Goal: Information Seeking & Learning: Learn about a topic

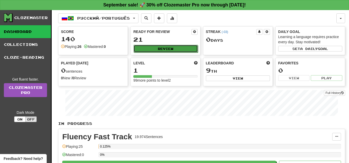
click at [168, 50] on button "Review" at bounding box center [166, 49] width 64 height 8
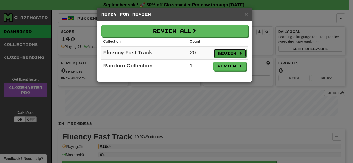
click at [228, 53] on button "Review" at bounding box center [230, 53] width 33 height 9
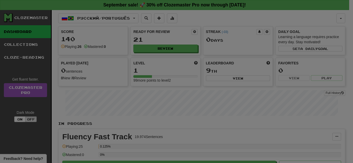
select select "**"
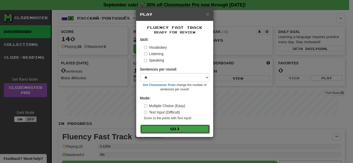
click at [179, 126] on button "Go" at bounding box center [174, 129] width 69 height 9
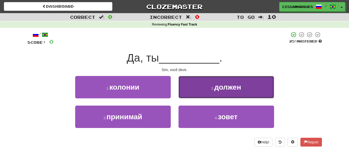
click at [211, 85] on button "2 . должен" at bounding box center [226, 87] width 96 height 22
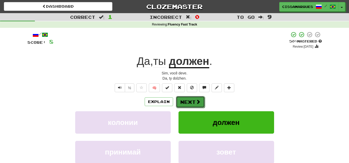
click at [183, 98] on button "Next" at bounding box center [190, 102] width 29 height 12
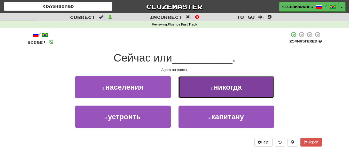
click at [218, 85] on span "никогда" at bounding box center [228, 87] width 28 height 8
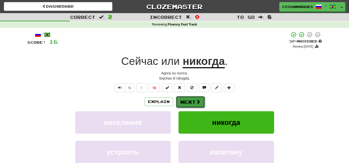
click at [193, 98] on button "Next" at bounding box center [190, 102] width 29 height 12
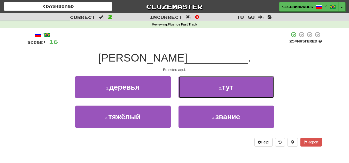
click at [193, 98] on button "2 . тут" at bounding box center [226, 87] width 96 height 22
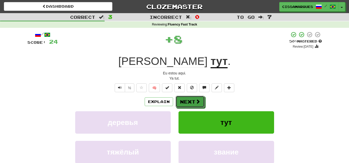
click at [193, 98] on button "Next" at bounding box center [190, 102] width 29 height 12
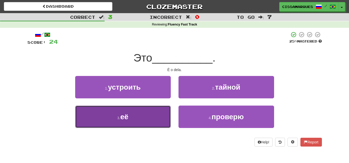
click at [139, 116] on button "3 . её" at bounding box center [123, 117] width 96 height 22
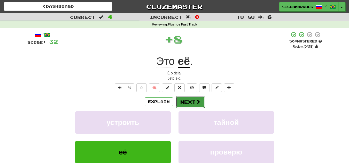
click at [188, 104] on button "Next" at bounding box center [190, 102] width 29 height 12
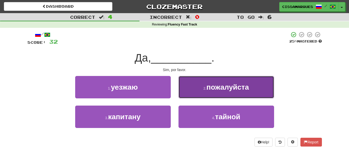
click at [209, 93] on button "2 . пожалуйста" at bounding box center [226, 87] width 96 height 22
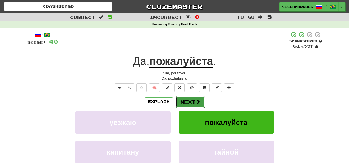
click at [191, 104] on button "Next" at bounding box center [190, 102] width 29 height 12
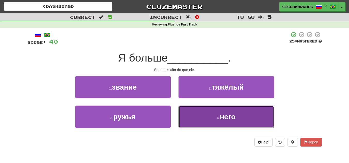
click at [217, 120] on small "4 ." at bounding box center [218, 118] width 3 height 4
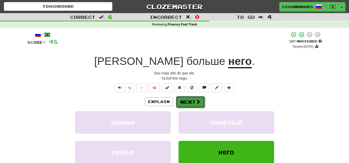
click at [188, 101] on button "Next" at bounding box center [190, 102] width 29 height 12
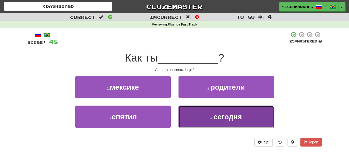
click at [201, 113] on button "4 . сегодня" at bounding box center [226, 117] width 96 height 22
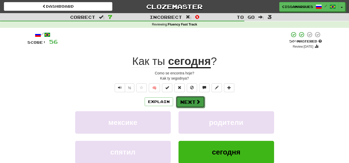
click at [184, 101] on button "Next" at bounding box center [190, 102] width 29 height 12
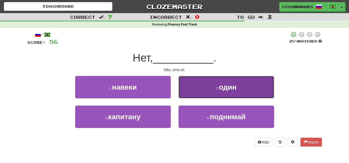
click at [203, 89] on button "2 . один" at bounding box center [226, 87] width 96 height 22
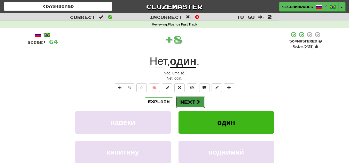
click at [193, 98] on button "Next" at bounding box center [190, 102] width 29 height 12
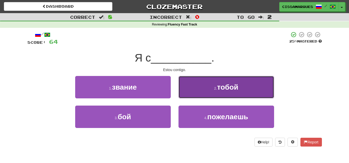
click at [208, 93] on button "2 . тобой" at bounding box center [226, 87] width 96 height 22
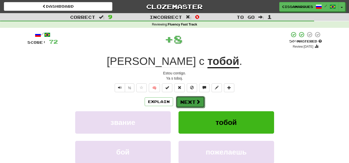
click at [195, 102] on button "Next" at bounding box center [190, 102] width 29 height 12
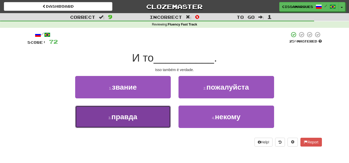
click at [160, 123] on button "3 . правда" at bounding box center [123, 117] width 96 height 22
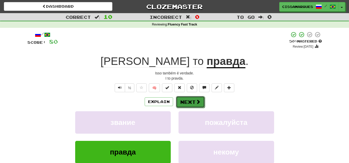
click at [191, 102] on button "Next" at bounding box center [190, 102] width 29 height 12
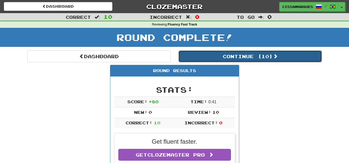
click at [257, 55] on button "Continue ( 10 )" at bounding box center [249, 57] width 143 height 12
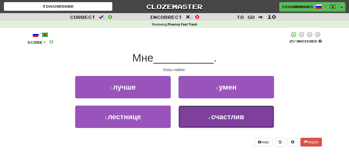
click at [252, 122] on button "4 . счастлив" at bounding box center [226, 117] width 96 height 22
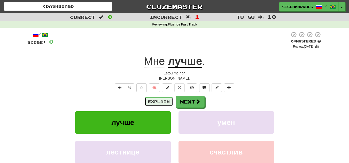
click at [164, 99] on button "Explain" at bounding box center [159, 102] width 28 height 9
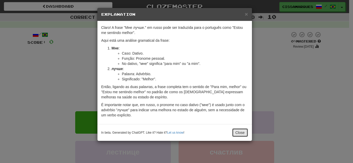
click at [240, 132] on button "Close" at bounding box center [240, 133] width 16 height 9
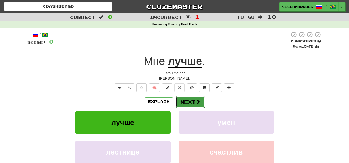
click at [193, 105] on button "Next" at bounding box center [190, 102] width 29 height 12
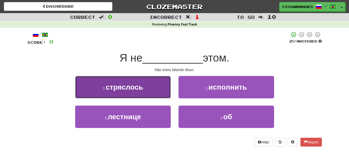
click at [152, 85] on button "1 . стряслось" at bounding box center [123, 87] width 96 height 22
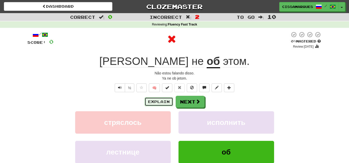
click at [162, 102] on button "Explain" at bounding box center [159, 102] width 28 height 9
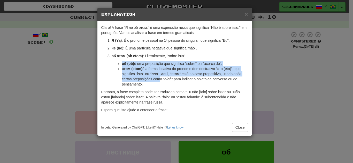
drag, startPoint x: 123, startPoint y: 59, endPoint x: 159, endPoint y: 78, distance: 40.9
click at [159, 78] on li "об этом (ob etom) : Literalmente, "sobre isto". об (ob) é uma preposição que si…" at bounding box center [180, 70] width 136 height 34
click at [240, 127] on button "Close" at bounding box center [240, 127] width 16 height 9
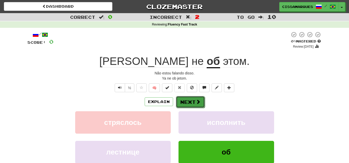
click at [189, 102] on button "Next" at bounding box center [190, 102] width 29 height 12
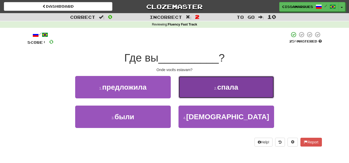
click at [200, 85] on button "2 . спала" at bounding box center [226, 87] width 96 height 22
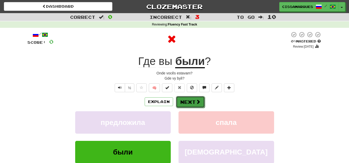
click at [184, 103] on button "Next" at bounding box center [190, 102] width 29 height 12
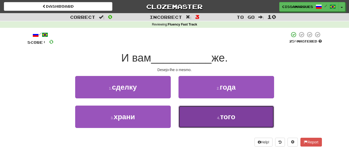
click at [194, 114] on button "4 . того" at bounding box center [226, 117] width 96 height 22
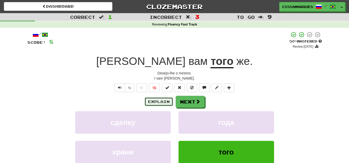
click at [160, 105] on button "Explain" at bounding box center [159, 102] width 28 height 9
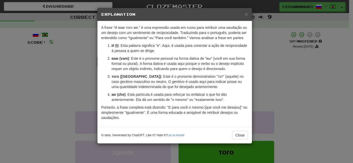
click at [126, 85] on p "того (togo) : Este é o pronome demonstrativo "тот" (aquele) no caso genitivo ma…" at bounding box center [180, 81] width 136 height 15
drag, startPoint x: 126, startPoint y: 85, endPoint x: 147, endPoint y: 87, distance: 21.3
click at [147, 87] on p "того (togo) : Este é o pronome demonstrativo "тот" (aquele) no caso genitivo ma…" at bounding box center [180, 81] width 136 height 15
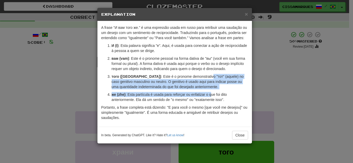
drag, startPoint x: 184, startPoint y: 81, endPoint x: 214, endPoint y: 98, distance: 34.5
click at [214, 98] on ol "И (I) : Esta palavra significa "e". Aqui, é usada para conectar a ação de recip…" at bounding box center [174, 72] width 147 height 59
click at [240, 140] on button "Close" at bounding box center [240, 135] width 16 height 9
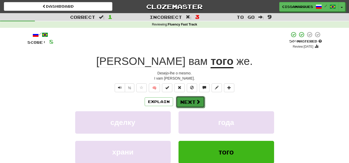
click at [188, 104] on button "Next" at bounding box center [190, 102] width 29 height 12
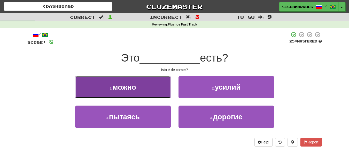
click at [156, 92] on button "1 . можно" at bounding box center [123, 87] width 96 height 22
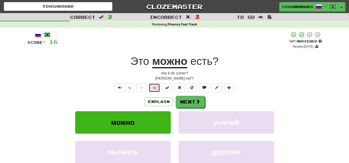
click at [154, 87] on button "🧠" at bounding box center [154, 88] width 11 height 9
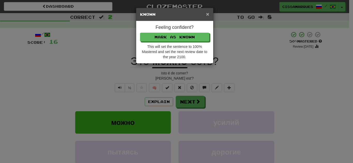
click at [207, 14] on span "×" at bounding box center [207, 14] width 3 height 6
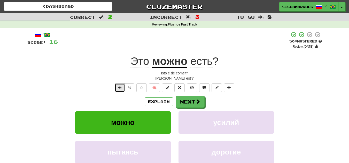
click at [120, 87] on span "Text-to-speech controls" at bounding box center [120, 88] width 4 height 4
click at [195, 97] on button "Next" at bounding box center [190, 102] width 29 height 12
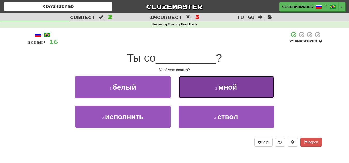
click at [188, 91] on button "2 . мной" at bounding box center [226, 87] width 96 height 22
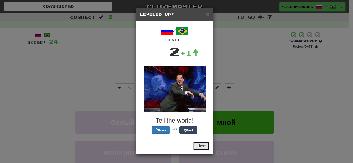
click at [197, 143] on button "Close" at bounding box center [201, 146] width 16 height 9
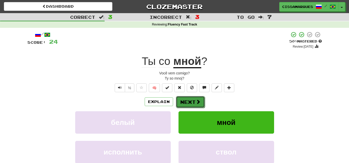
click at [191, 100] on button "Next" at bounding box center [190, 102] width 29 height 12
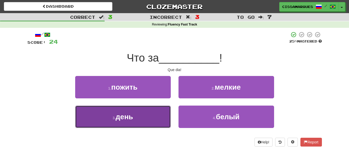
click at [161, 119] on button "3 . день" at bounding box center [123, 117] width 96 height 22
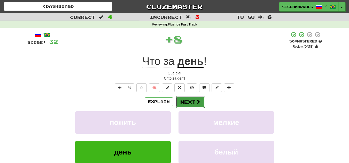
click at [191, 103] on button "Next" at bounding box center [190, 102] width 29 height 12
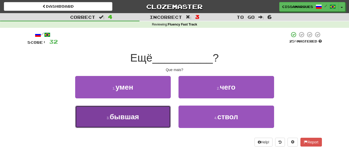
click at [159, 116] on button "3 . бывшая" at bounding box center [123, 117] width 96 height 22
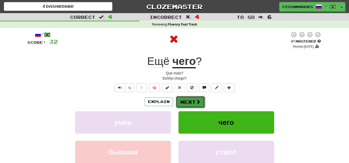
click at [201, 104] on button "Next" at bounding box center [190, 102] width 29 height 12
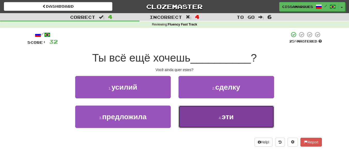
click at [218, 116] on button "4 . эти" at bounding box center [226, 117] width 96 height 22
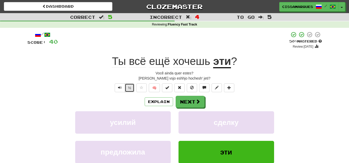
click at [130, 91] on button "½" at bounding box center [130, 88] width 10 height 9
click at [186, 108] on button "Next" at bounding box center [190, 102] width 29 height 12
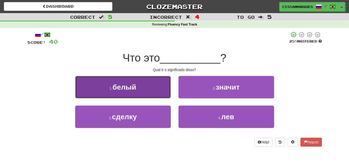
click at [137, 88] on button "1 . белый" at bounding box center [123, 87] width 96 height 22
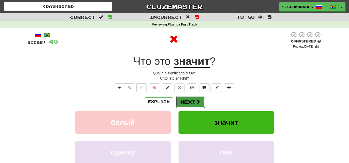
click at [199, 107] on button "Next" at bounding box center [190, 102] width 29 height 12
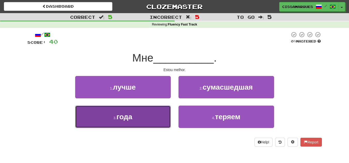
click at [149, 118] on button "3 . года" at bounding box center [123, 117] width 96 height 22
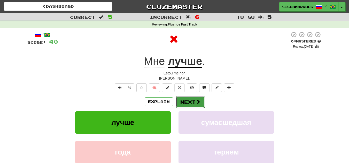
click at [202, 102] on button "Next" at bounding box center [190, 102] width 29 height 12
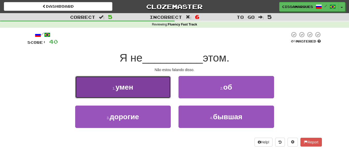
click at [158, 92] on button "1 . умен" at bounding box center [123, 87] width 96 height 22
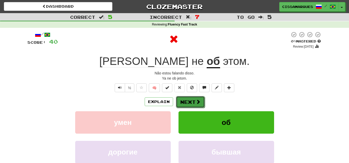
click at [195, 102] on button "Next" at bounding box center [190, 102] width 29 height 12
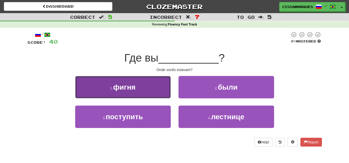
click at [149, 88] on button "1 . фигня" at bounding box center [123, 87] width 96 height 22
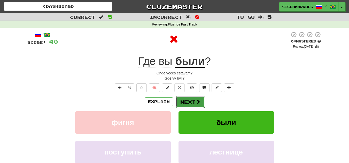
click at [198, 98] on button "Next" at bounding box center [190, 102] width 29 height 12
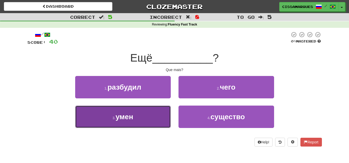
click at [118, 122] on button "3 . умен" at bounding box center [123, 117] width 96 height 22
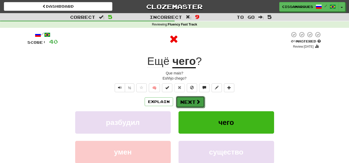
click at [202, 101] on button "Next" at bounding box center [190, 102] width 29 height 12
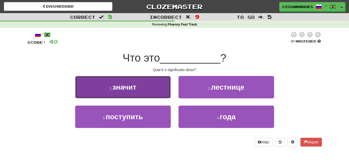
click at [145, 77] on button "1 . значит" at bounding box center [123, 87] width 96 height 22
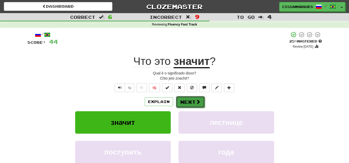
click at [195, 102] on button "Next" at bounding box center [190, 102] width 29 height 12
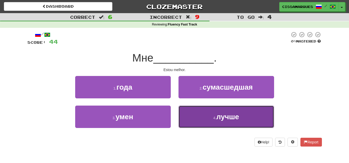
click at [214, 121] on button "4 . лучше" at bounding box center [226, 117] width 96 height 22
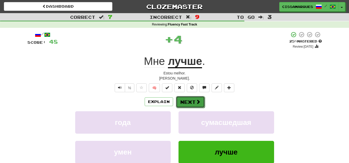
click at [192, 99] on button "Next" at bounding box center [190, 102] width 29 height 12
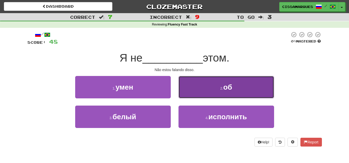
click at [208, 89] on button "2 . об" at bounding box center [226, 87] width 96 height 22
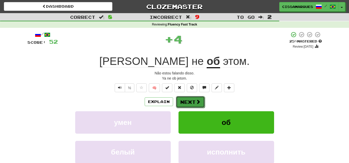
click at [191, 106] on button "Next" at bounding box center [190, 102] width 29 height 12
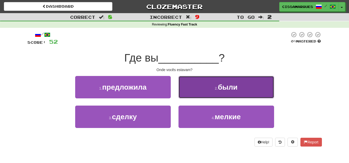
click at [218, 87] on small "2 ." at bounding box center [216, 89] width 3 height 4
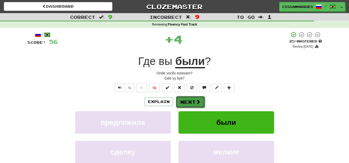
click at [193, 101] on button "Next" at bounding box center [190, 102] width 29 height 12
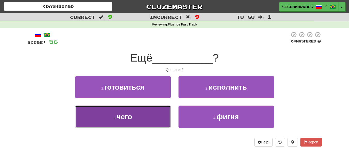
click at [159, 115] on button "3 . чего" at bounding box center [123, 117] width 96 height 22
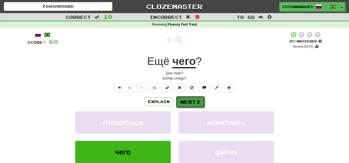
click at [203, 104] on button "Next" at bounding box center [190, 102] width 29 height 12
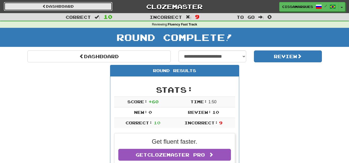
click at [63, 5] on link "Dashboard" at bounding box center [58, 6] width 108 height 9
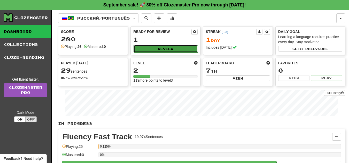
click at [171, 47] on button "Review" at bounding box center [166, 49] width 64 height 8
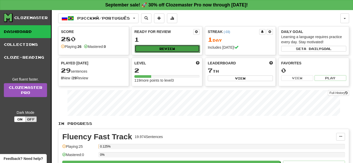
select select "**"
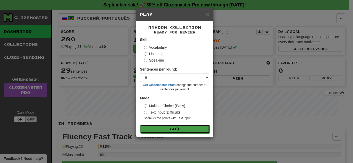
click at [171, 128] on button "Go" at bounding box center [174, 129] width 69 height 9
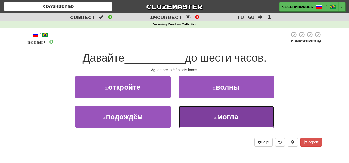
click at [195, 118] on button "4 . могла" at bounding box center [226, 117] width 96 height 22
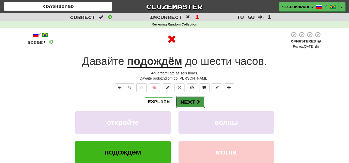
click at [189, 98] on button "Next" at bounding box center [190, 102] width 29 height 12
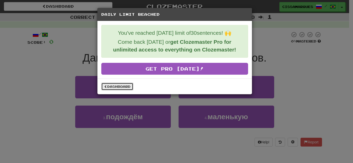
click at [115, 87] on link "Dashboard" at bounding box center [117, 87] width 32 height 8
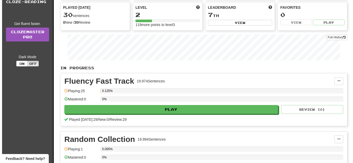
scroll to position [62, 0]
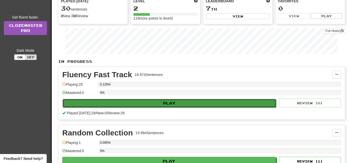
click at [203, 105] on button "Play" at bounding box center [170, 103] width 214 height 9
select select "**"
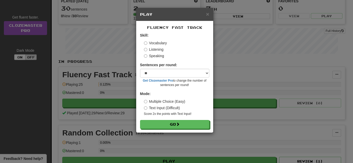
click at [155, 55] on label "Speaking" at bounding box center [154, 55] width 20 height 5
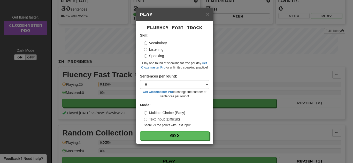
click at [154, 50] on label "Listening" at bounding box center [154, 49] width 20 height 5
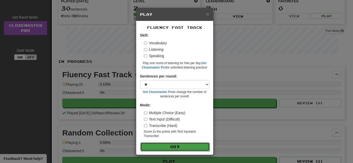
click at [173, 150] on button "Go" at bounding box center [174, 147] width 69 height 9
